Goal: Information Seeking & Learning: Compare options

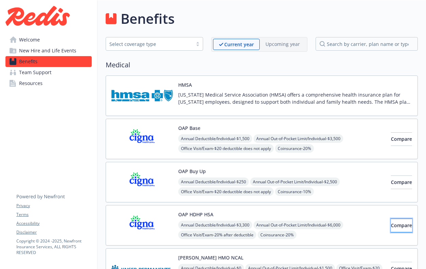
click at [397, 225] on span "Compare" at bounding box center [401, 225] width 21 height 6
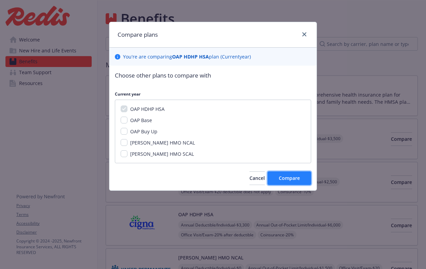
click at [297, 179] on span "Compare" at bounding box center [289, 178] width 21 height 6
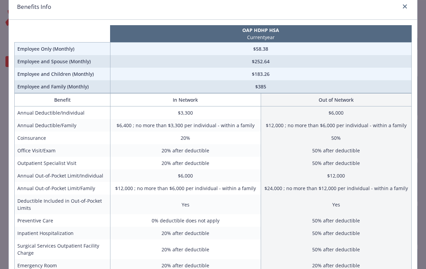
scroll to position [36, 0]
